Goal: Transaction & Acquisition: Purchase product/service

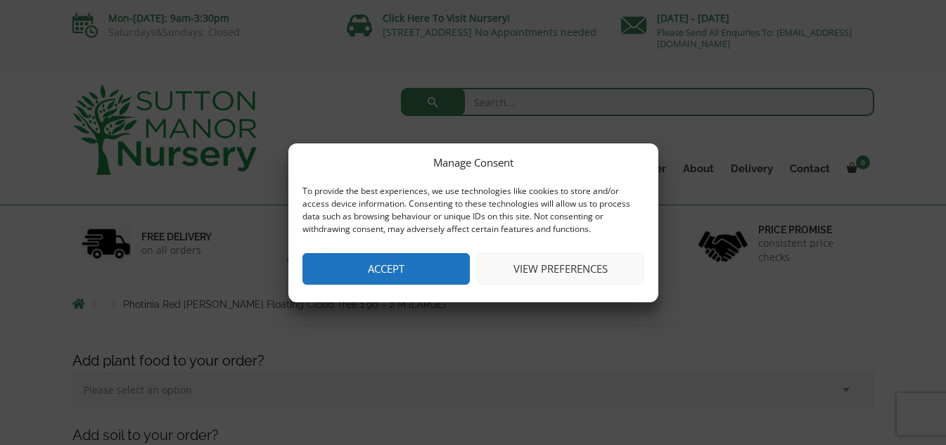
click at [420, 262] on button "Accept" at bounding box center [385, 269] width 167 height 32
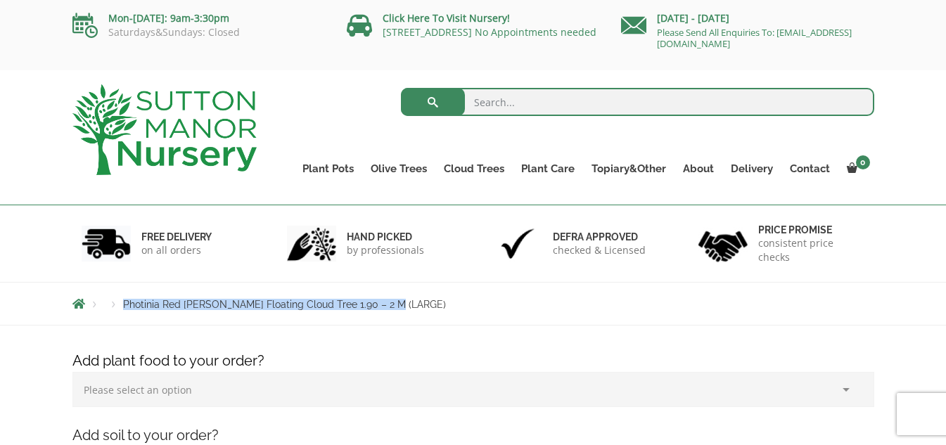
drag, startPoint x: 409, startPoint y: 302, endPoint x: 173, endPoint y: 291, distance: 236.5
click at [173, 291] on div "Products Photinia Red Robin Floating Cloud Tree 1.90 – 2 M (LARGE)" at bounding box center [473, 304] width 823 height 42
copy ul "Products Photinia Red Robin Floating Cloud Tree 1.90 – 2 M (LARGE)"
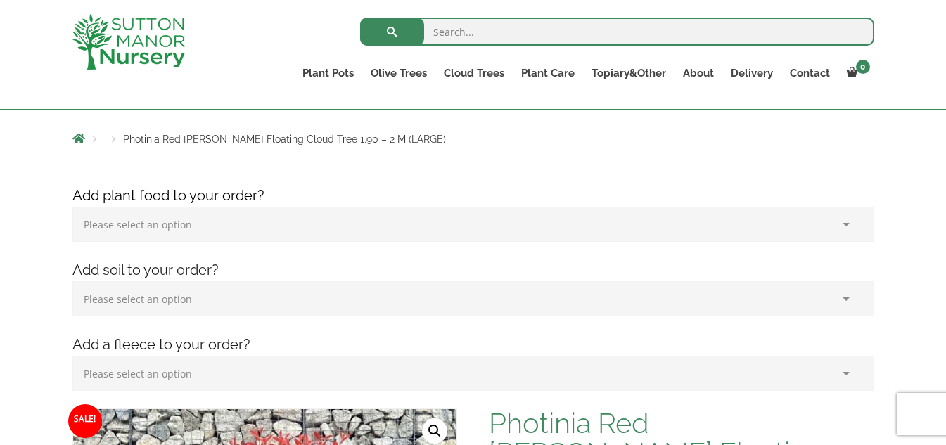
scroll to position [103, 0]
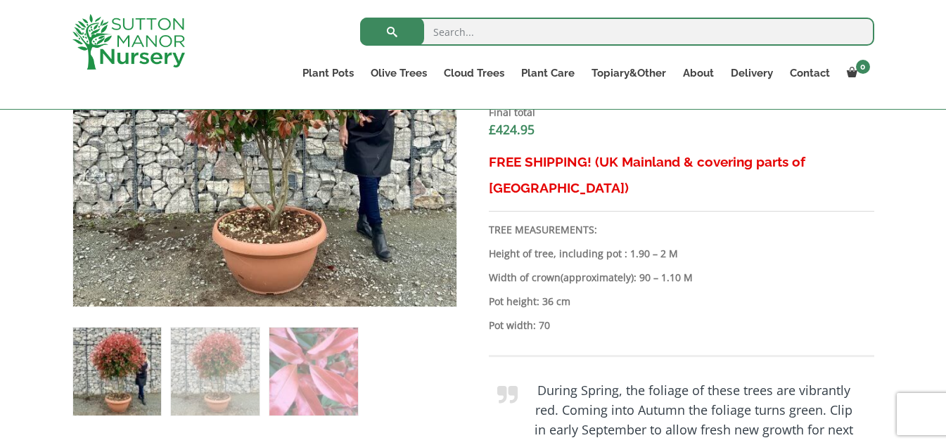
scroll to position [640, 0]
